Goal: Information Seeking & Learning: Understand process/instructions

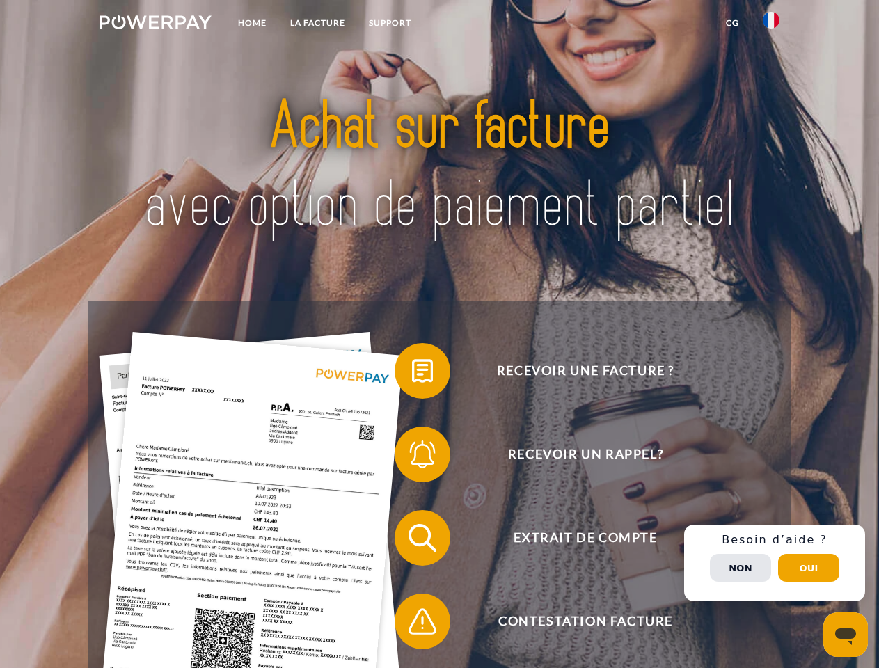
click at [155, 24] on img at bounding box center [156, 22] width 112 height 14
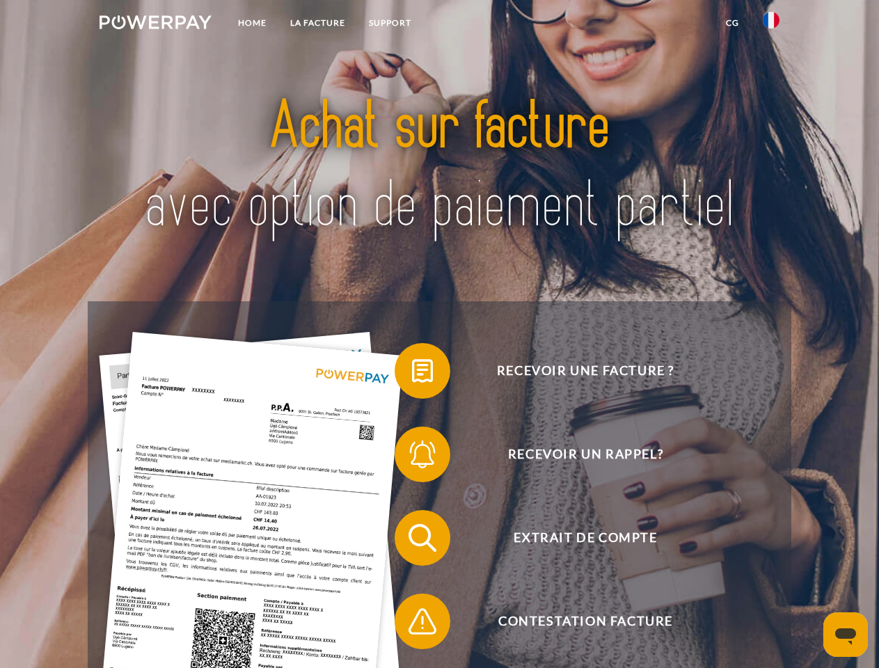
click at [771, 24] on img at bounding box center [771, 20] width 17 height 17
click at [732, 23] on link "CG" at bounding box center [732, 22] width 37 height 25
click at [412, 374] on span at bounding box center [402, 371] width 70 height 70
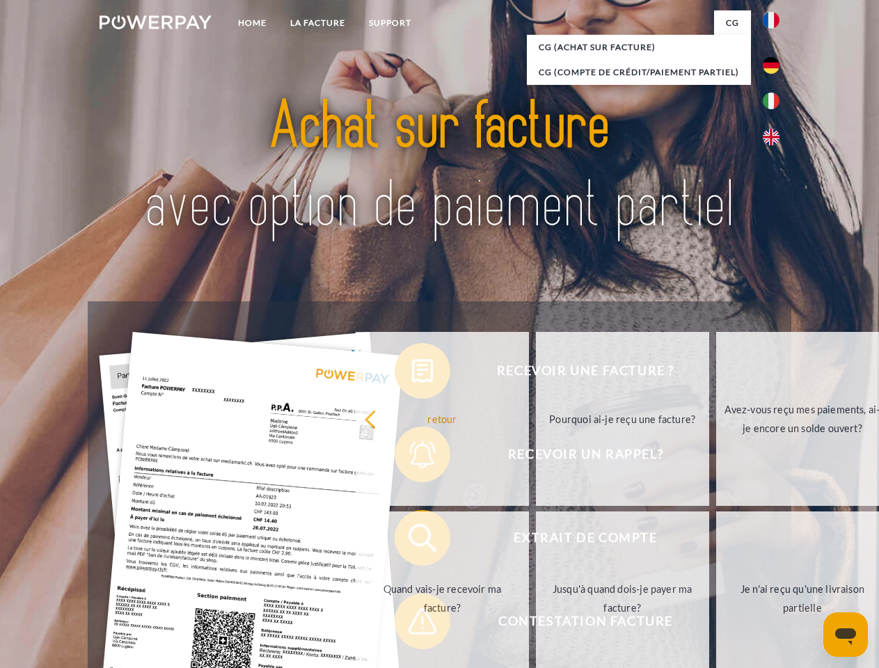
click at [412, 457] on div "Recevoir une facture ? Recevoir un rappel? Extrait de compte retour" at bounding box center [439, 579] width 703 height 557
click at [536, 541] on link "Jusqu'à quand dois-je payer ma facture?" at bounding box center [622, 599] width 173 height 174
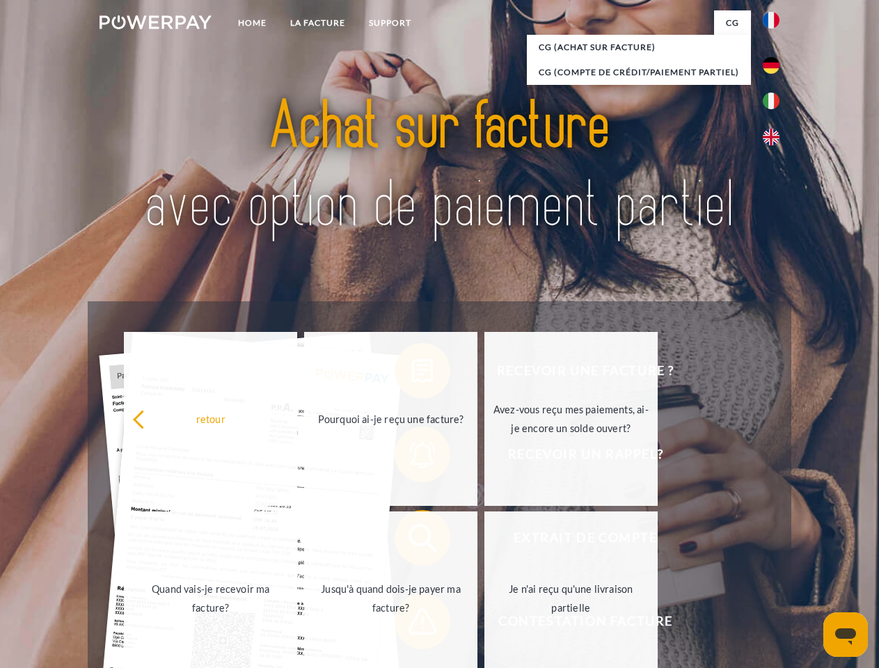
click at [412, 624] on span at bounding box center [402, 622] width 70 height 70
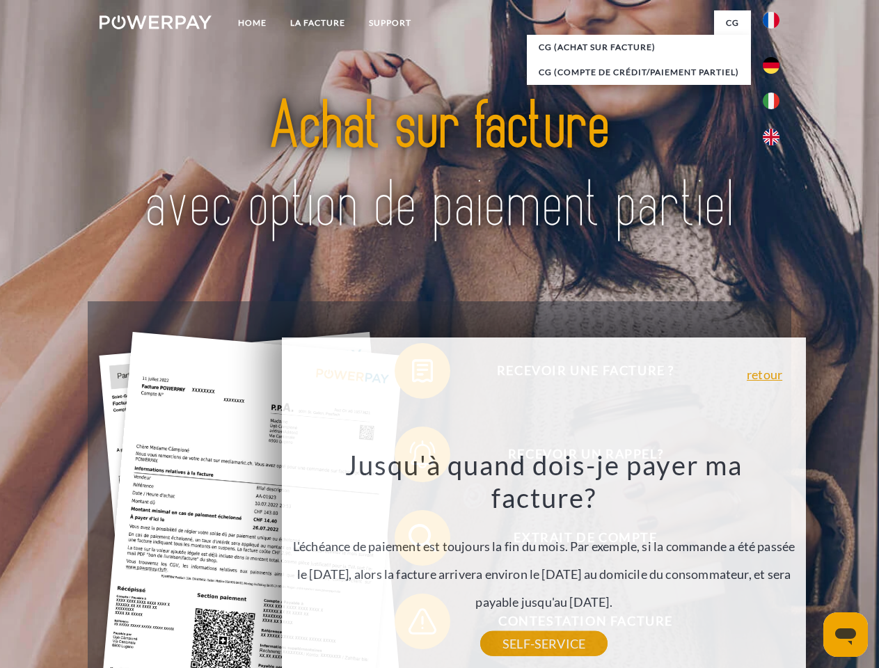
click at [775, 563] on div "Recevoir une facture ? Recevoir un rappel? Extrait de compte retour" at bounding box center [439, 579] width 703 height 557
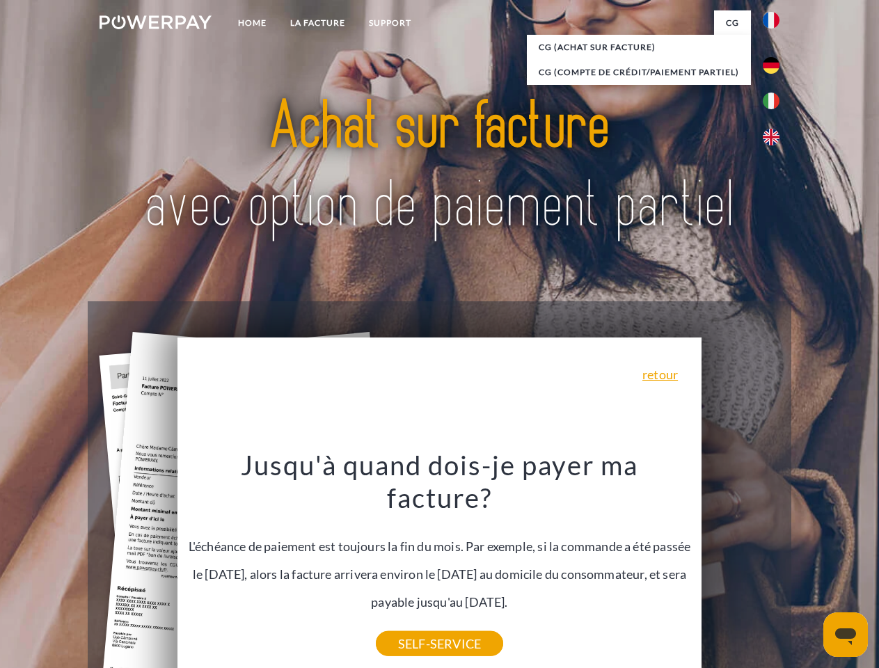
click at [740, 566] on span "Extrait de compte" at bounding box center [585, 538] width 341 height 56
click at [809, 568] on header "Home LA FACTURE Support" at bounding box center [439, 480] width 879 height 961
